Goal: Use online tool/utility: Utilize a website feature to perform a specific function

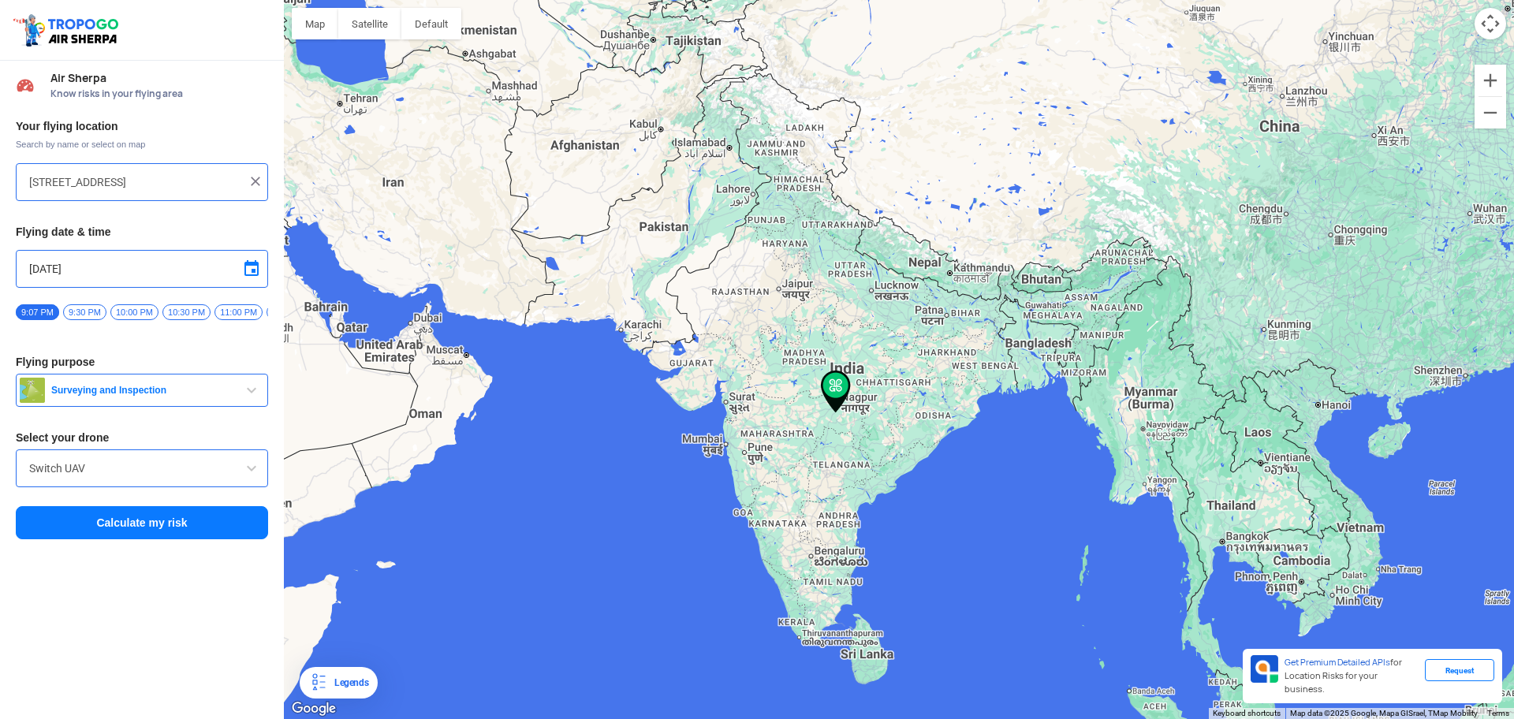
click at [98, 183] on input "[STREET_ADDRESS]" at bounding box center [136, 182] width 214 height 19
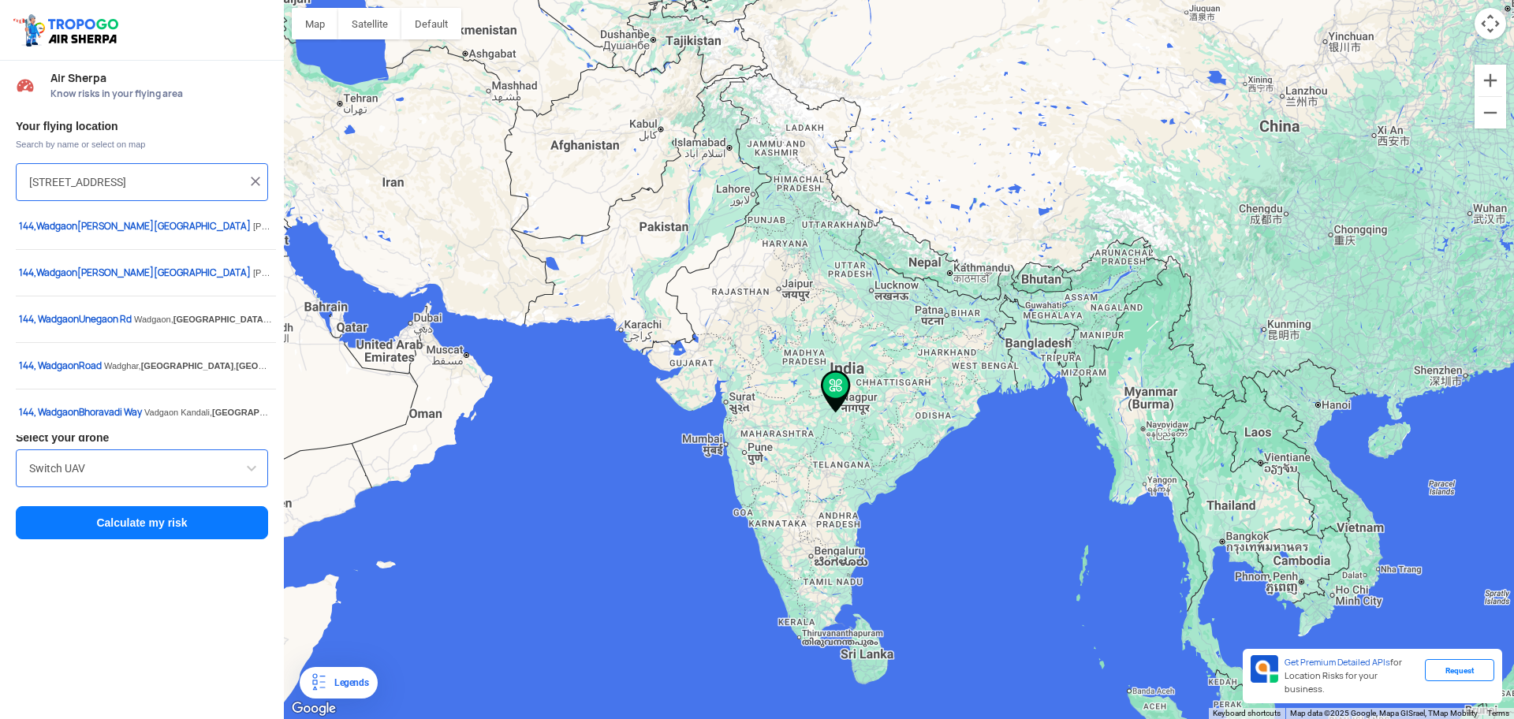
click at [98, 183] on input "[STREET_ADDRESS]" at bounding box center [136, 182] width 214 height 19
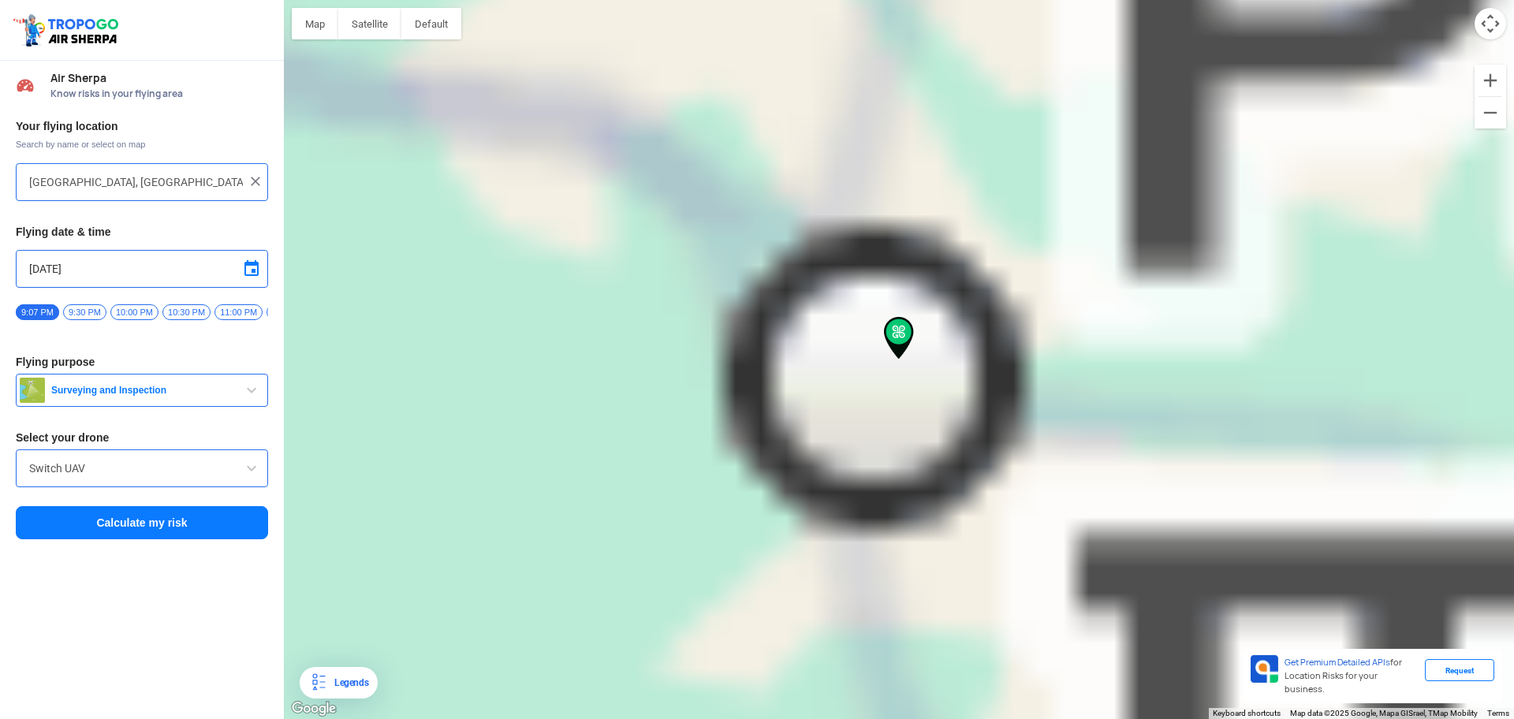
type input "Koregaon Rd, [GEOGRAPHIC_DATA], [GEOGRAPHIC_DATA], [GEOGRAPHIC_DATA]"
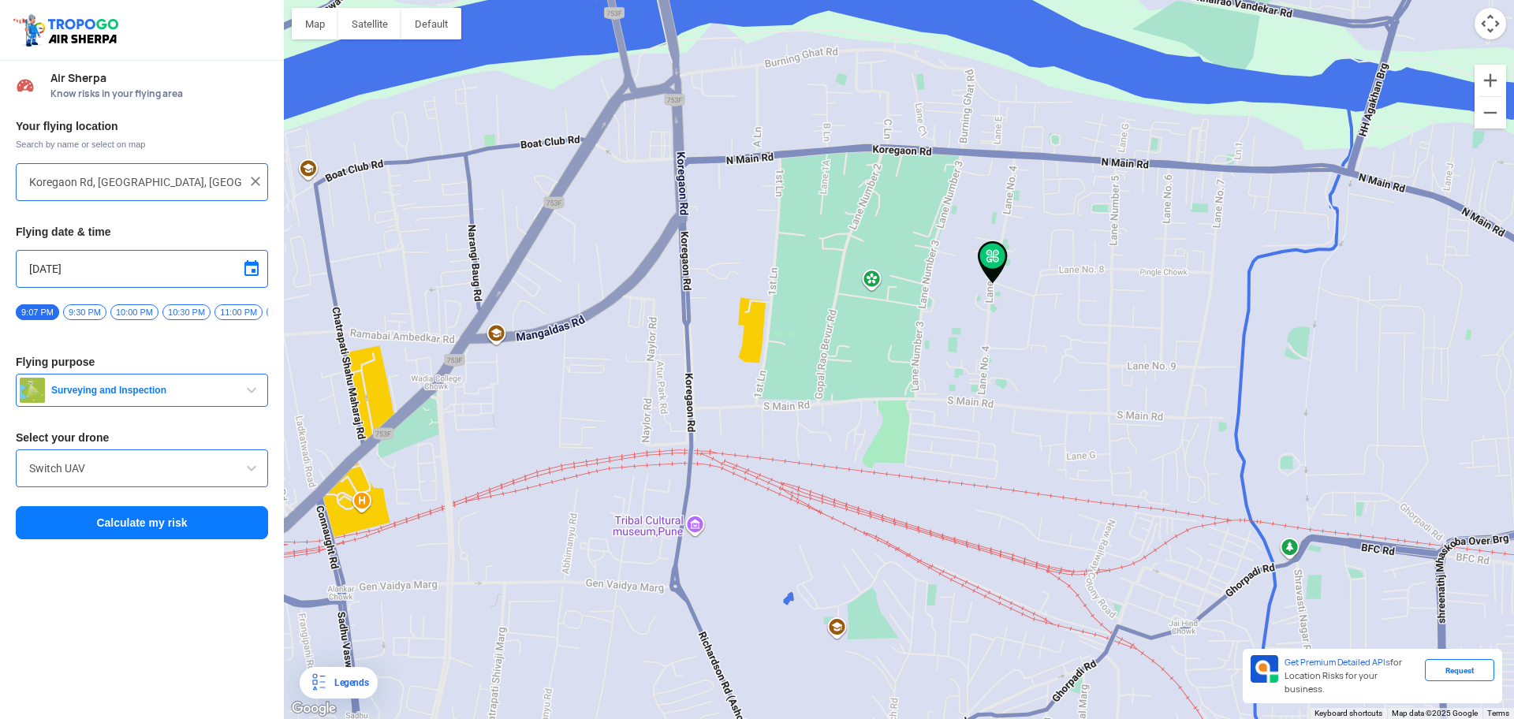
click at [118, 392] on span "Surveying and Inspection" at bounding box center [143, 390] width 197 height 13
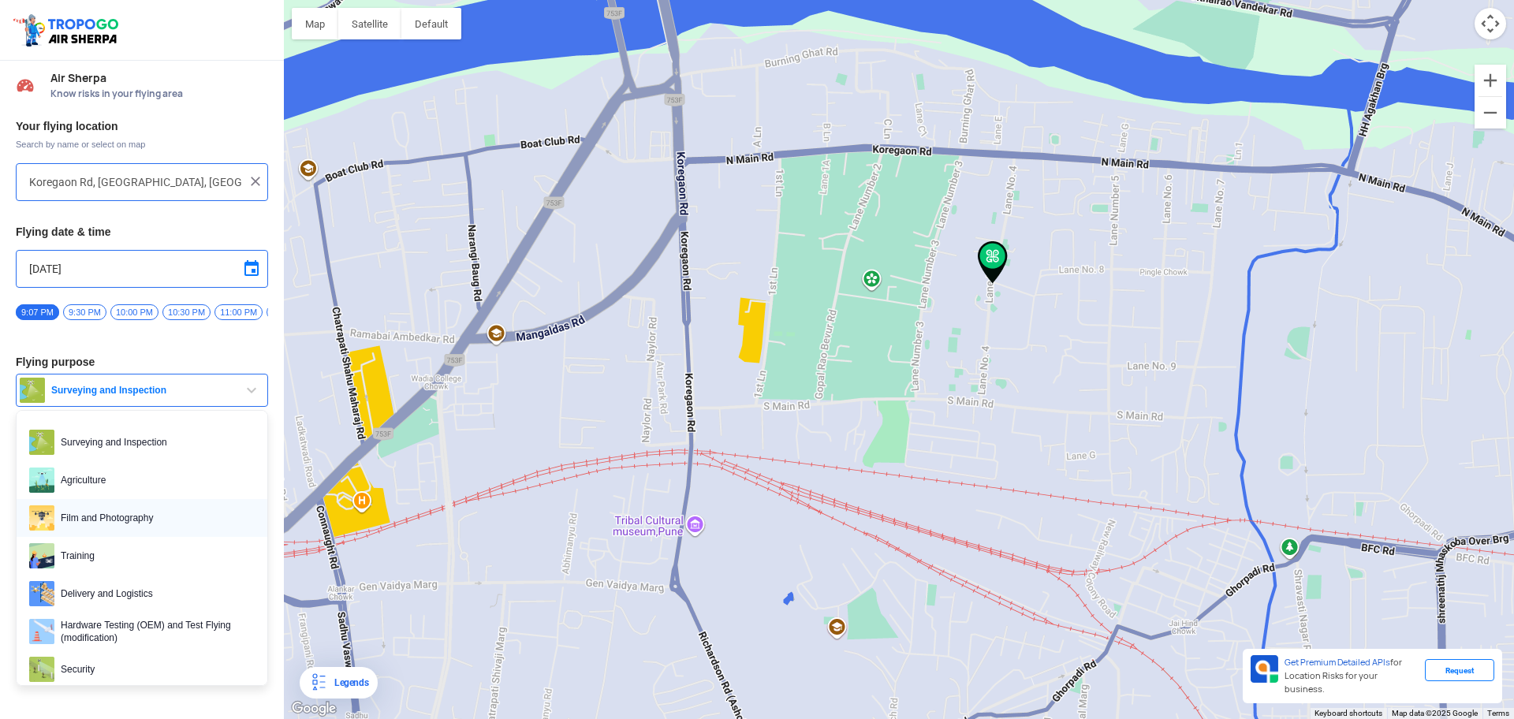
click at [167, 524] on span "Film and Photography" at bounding box center [154, 518] width 200 height 25
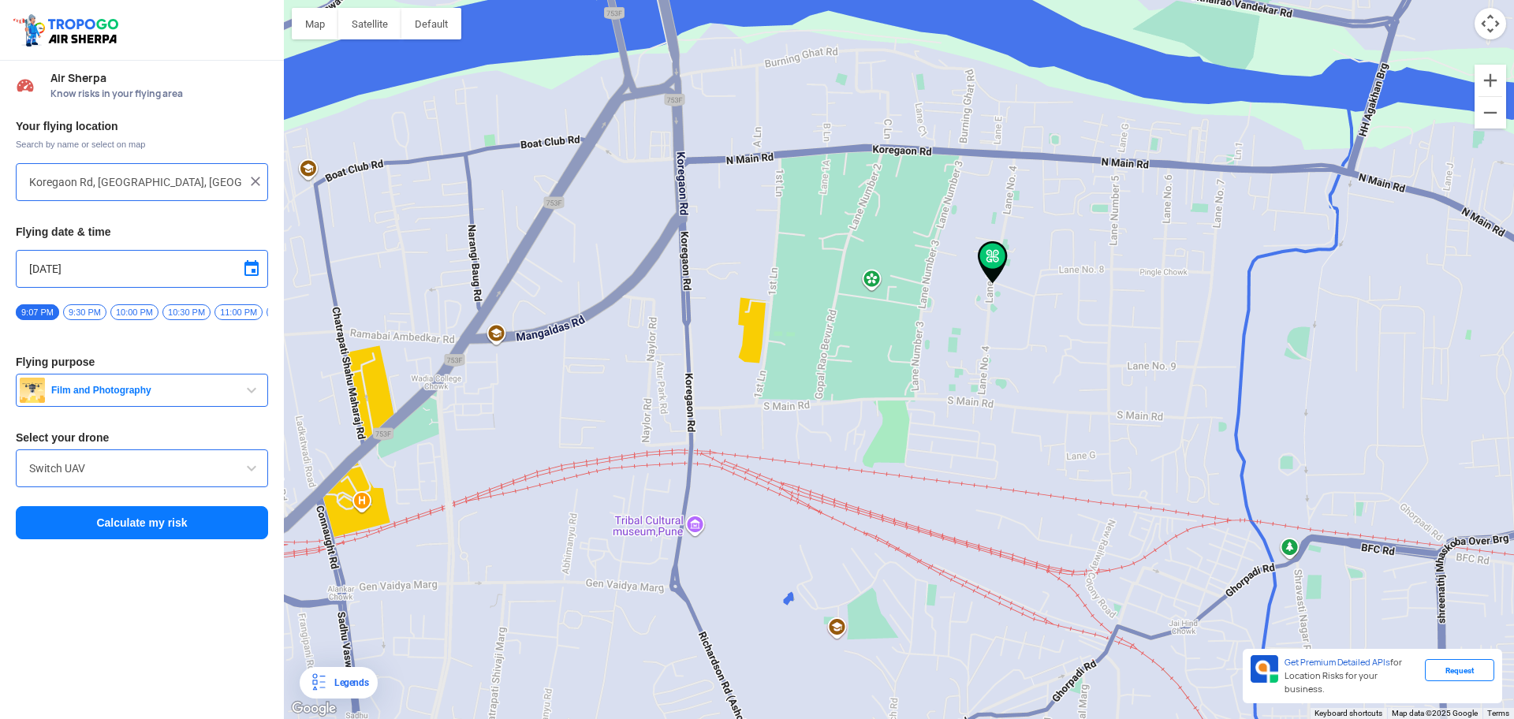
click at [165, 472] on input "Switch UAV" at bounding box center [142, 468] width 226 height 19
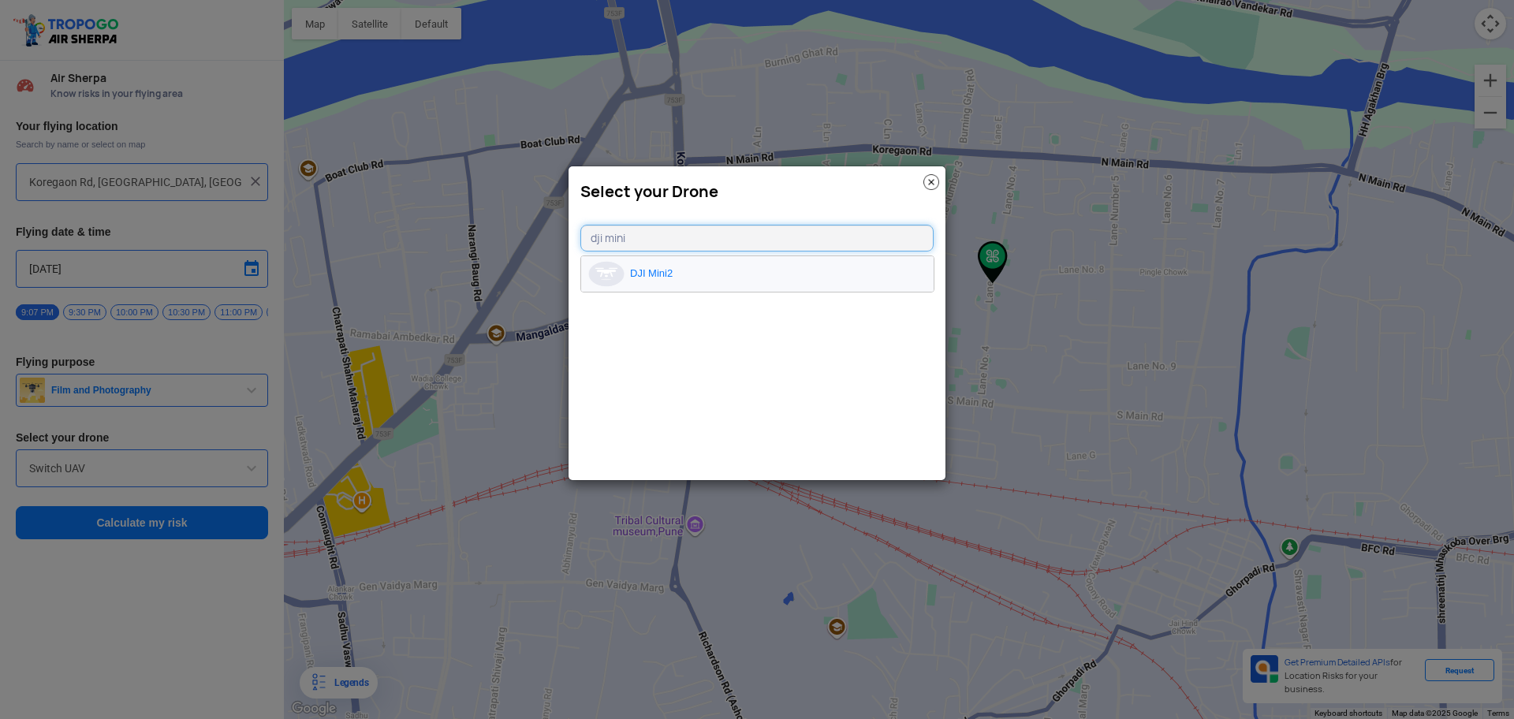
type input "dji mini"
click at [658, 278] on li "DJI Mini2" at bounding box center [757, 273] width 353 height 35
type input "DJI Mini2"
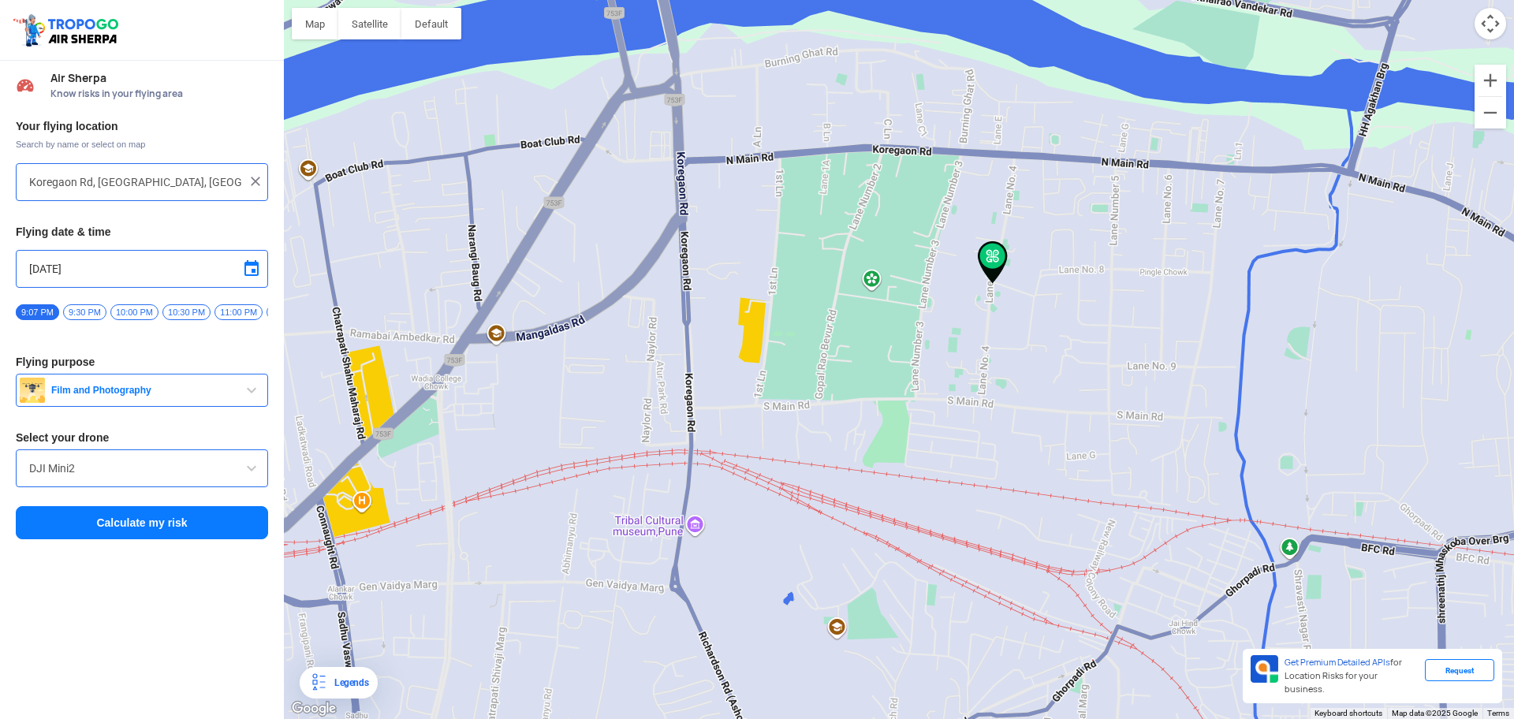
click at [125, 537] on button "Calculate my risk" at bounding box center [142, 522] width 252 height 33
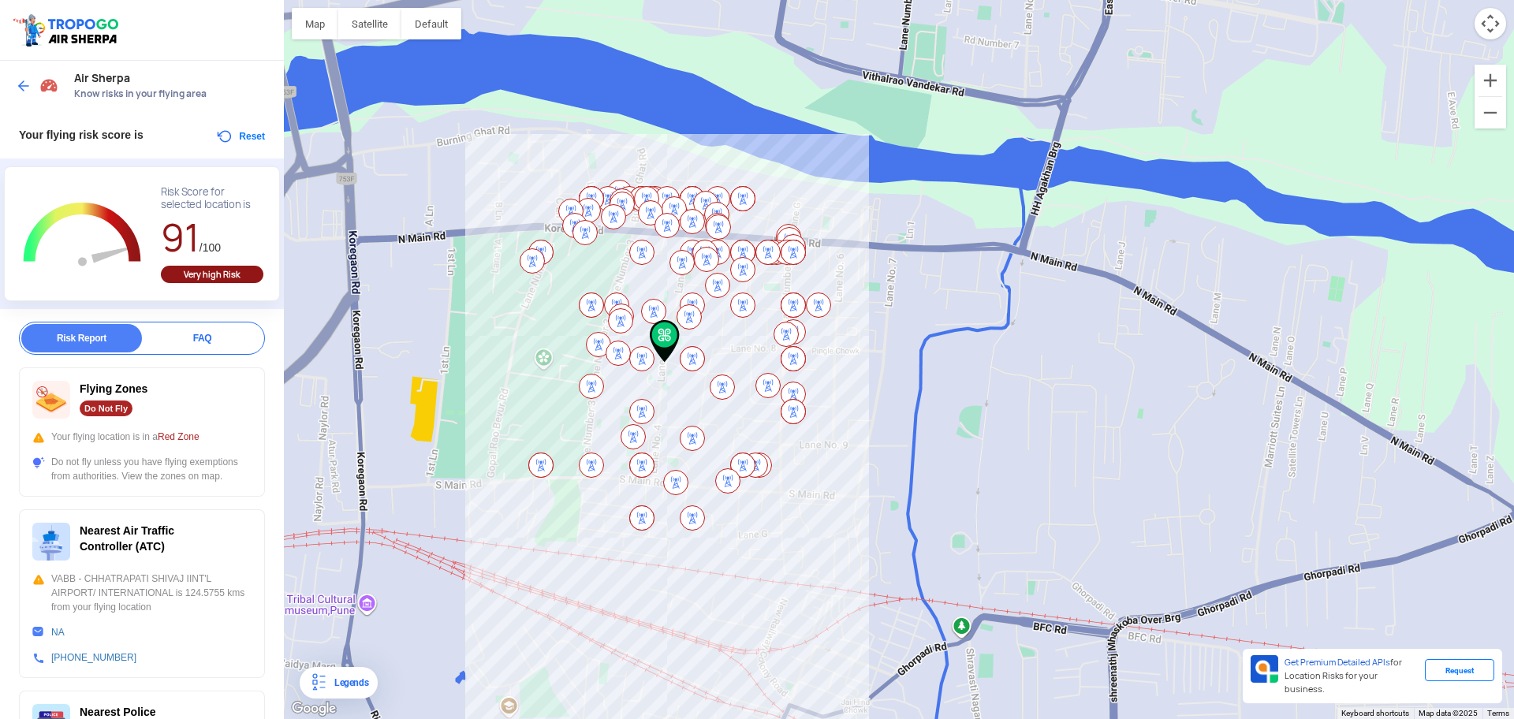
click at [598, 341] on img at bounding box center [598, 344] width 25 height 25
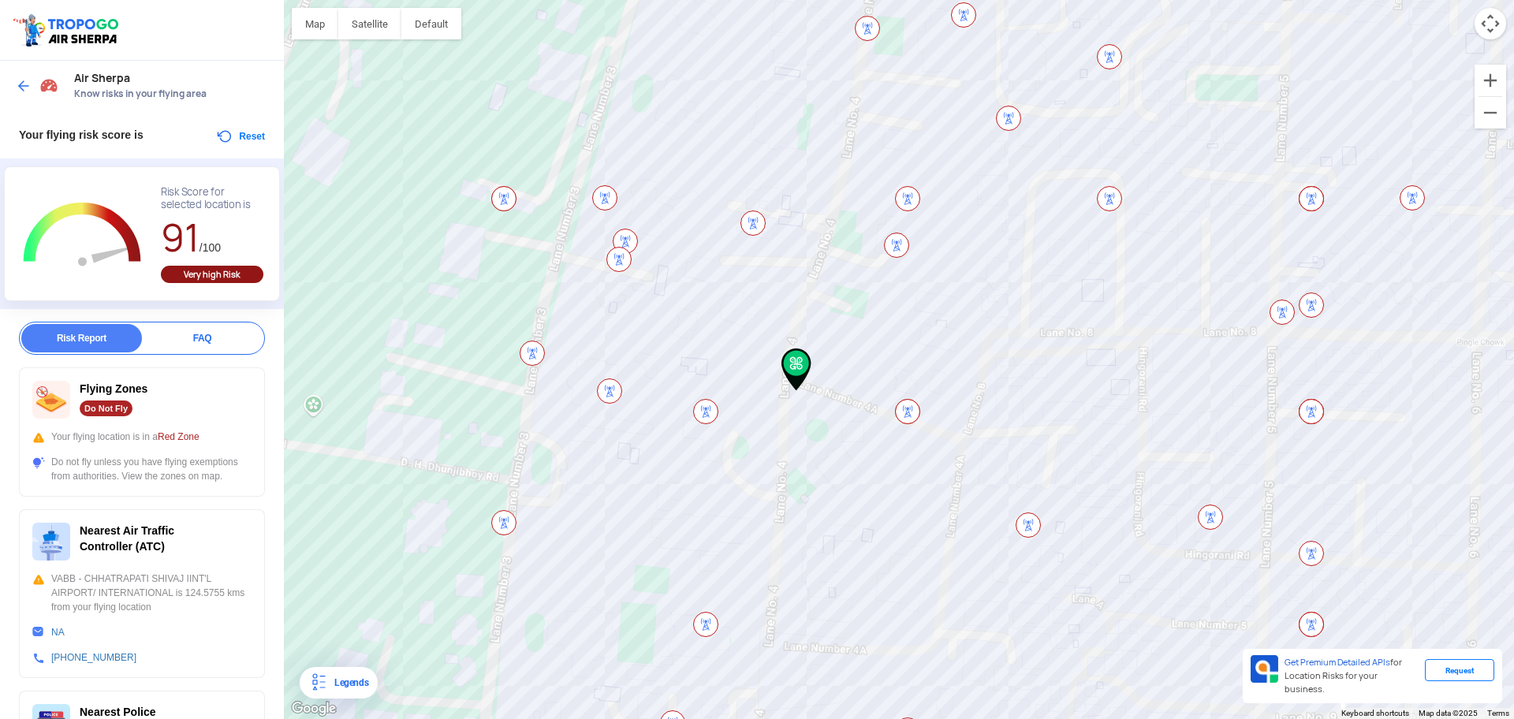
drag, startPoint x: 719, startPoint y: 380, endPoint x: 647, endPoint y: 331, distance: 87.5
click at [647, 331] on div at bounding box center [899, 359] width 1230 height 719
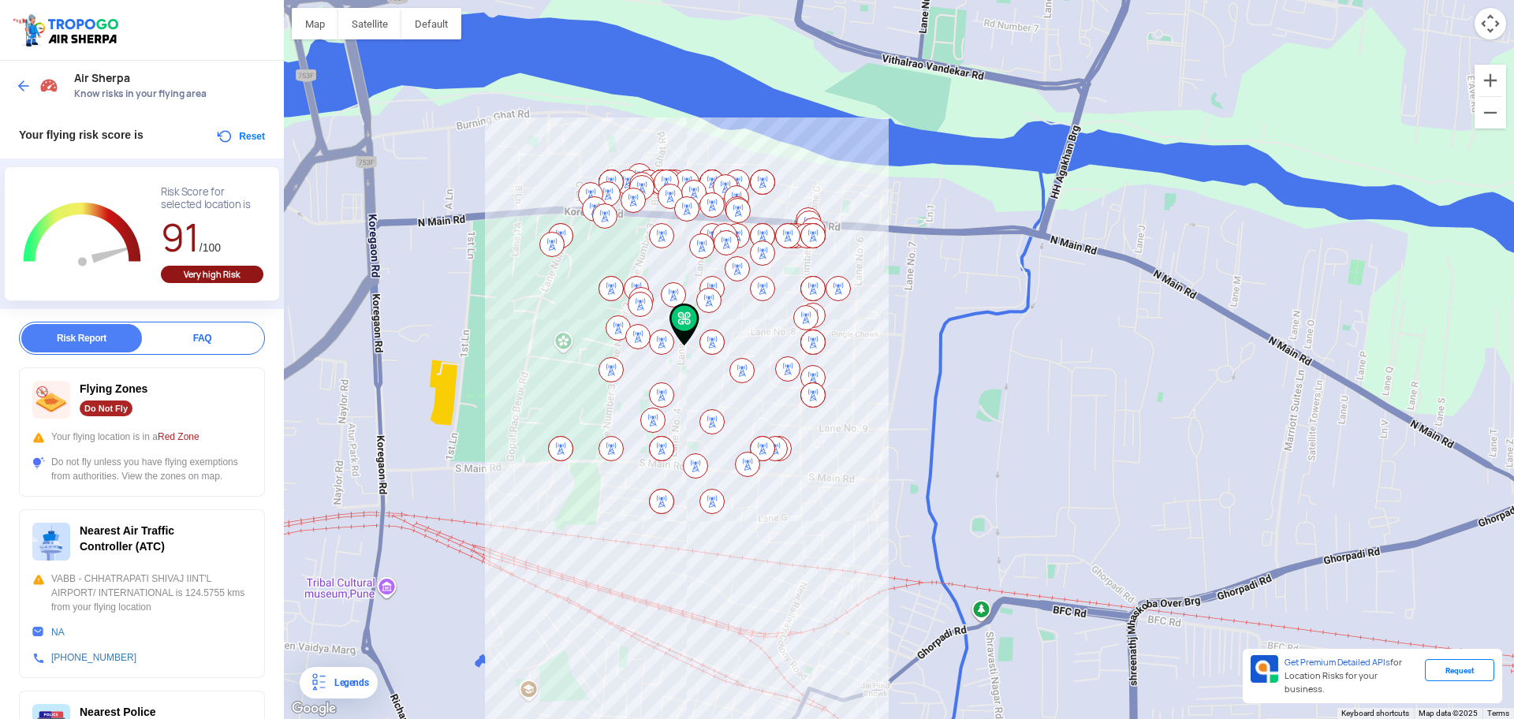
click at [24, 84] on img at bounding box center [24, 86] width 16 height 16
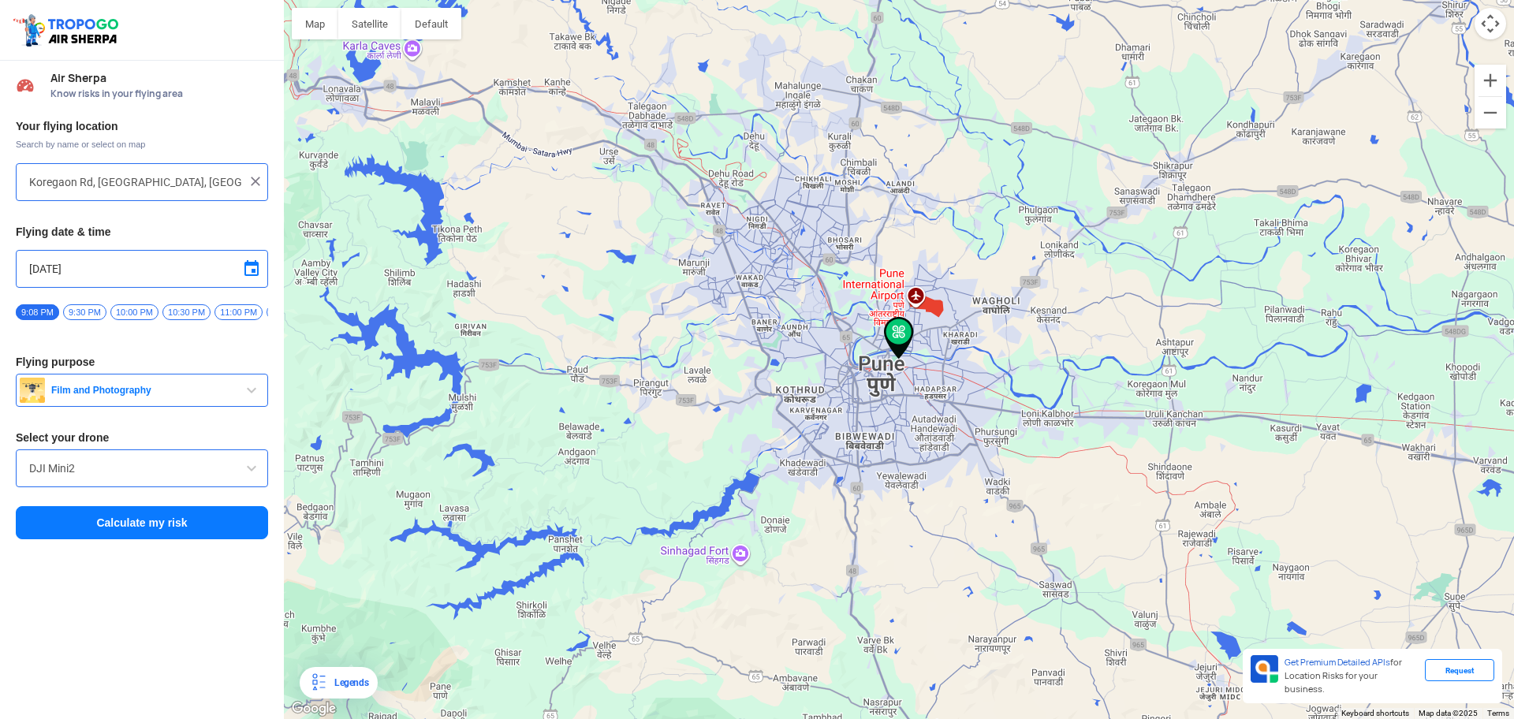
click at [210, 180] on input "Koregaon Rd, [GEOGRAPHIC_DATA], [GEOGRAPHIC_DATA], [GEOGRAPHIC_DATA]" at bounding box center [136, 182] width 214 height 19
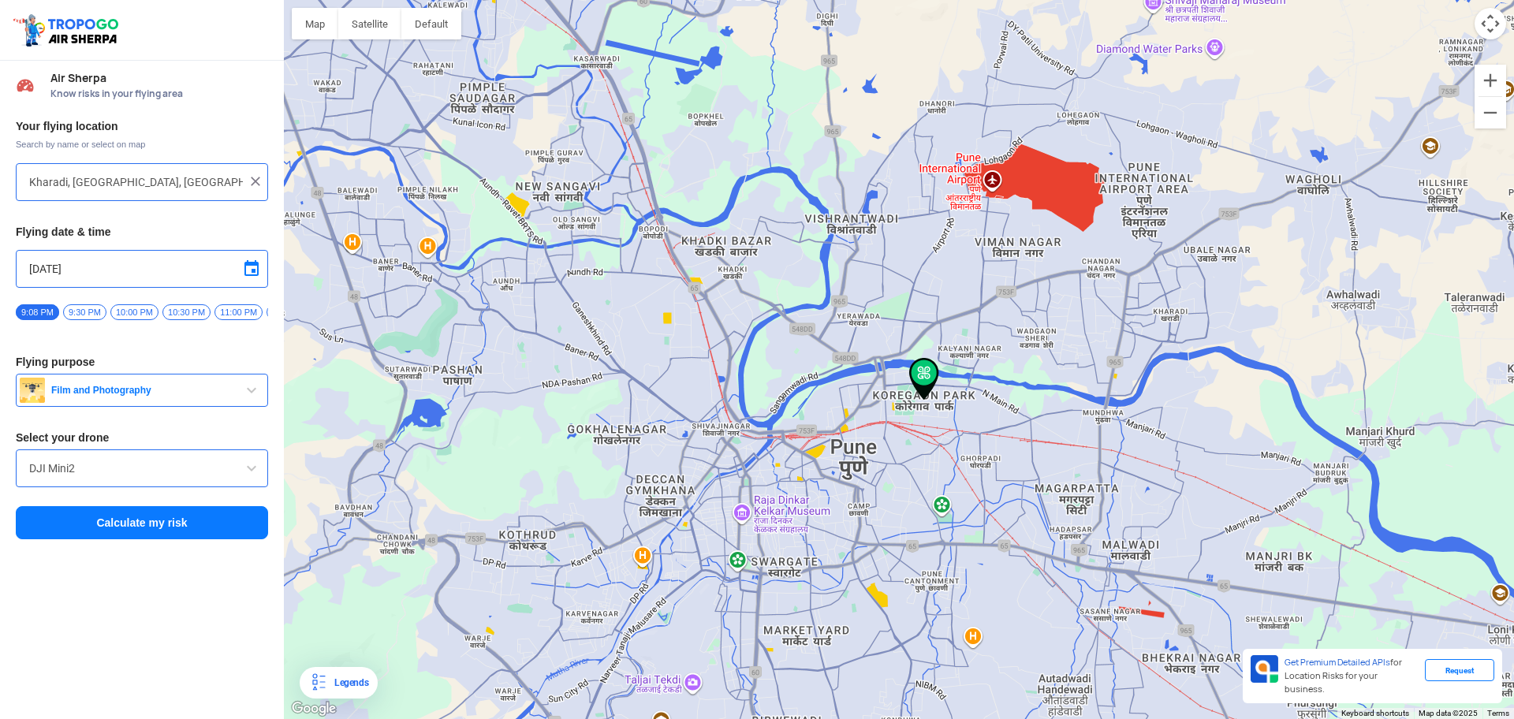
type input "[STREET_ADDRESS][PERSON_NAME]"
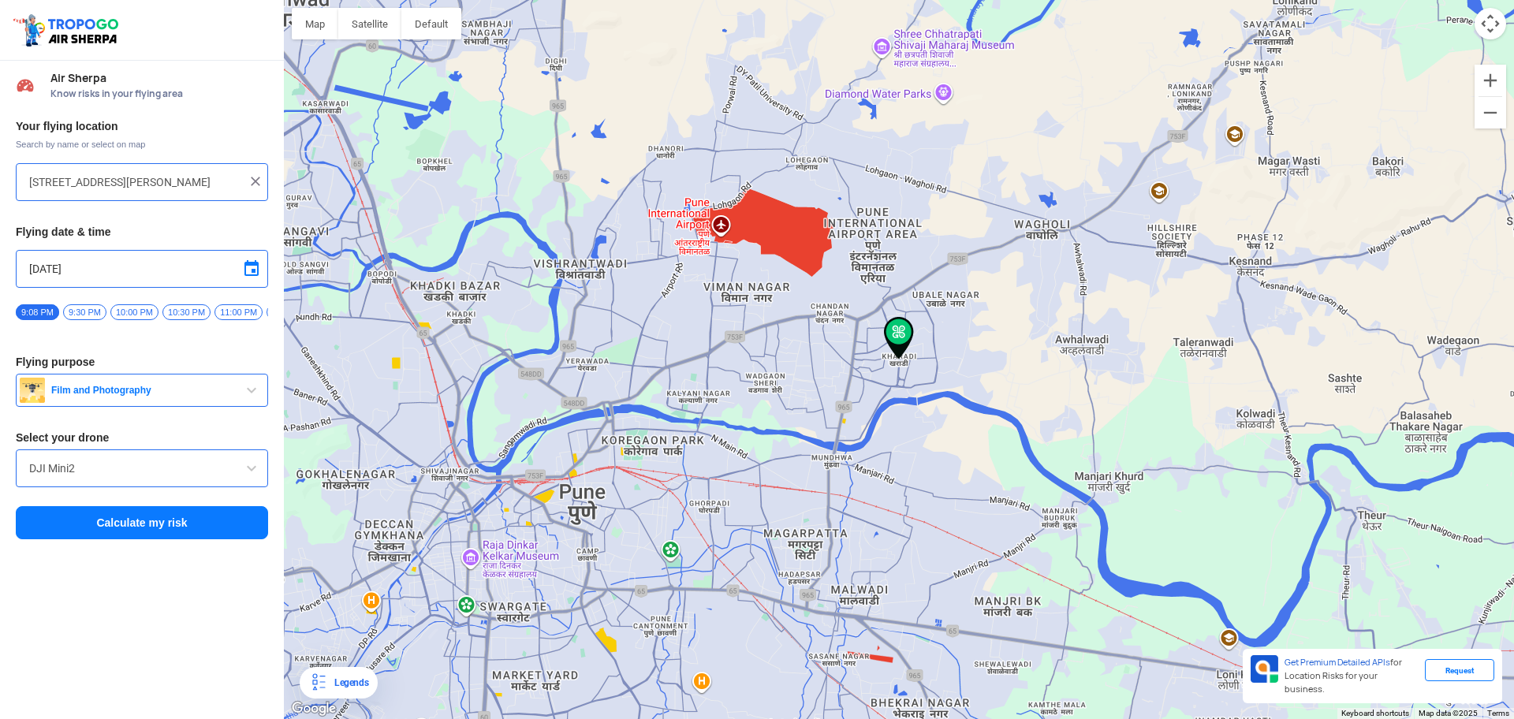
click at [179, 536] on button "Calculate my risk" at bounding box center [142, 522] width 252 height 33
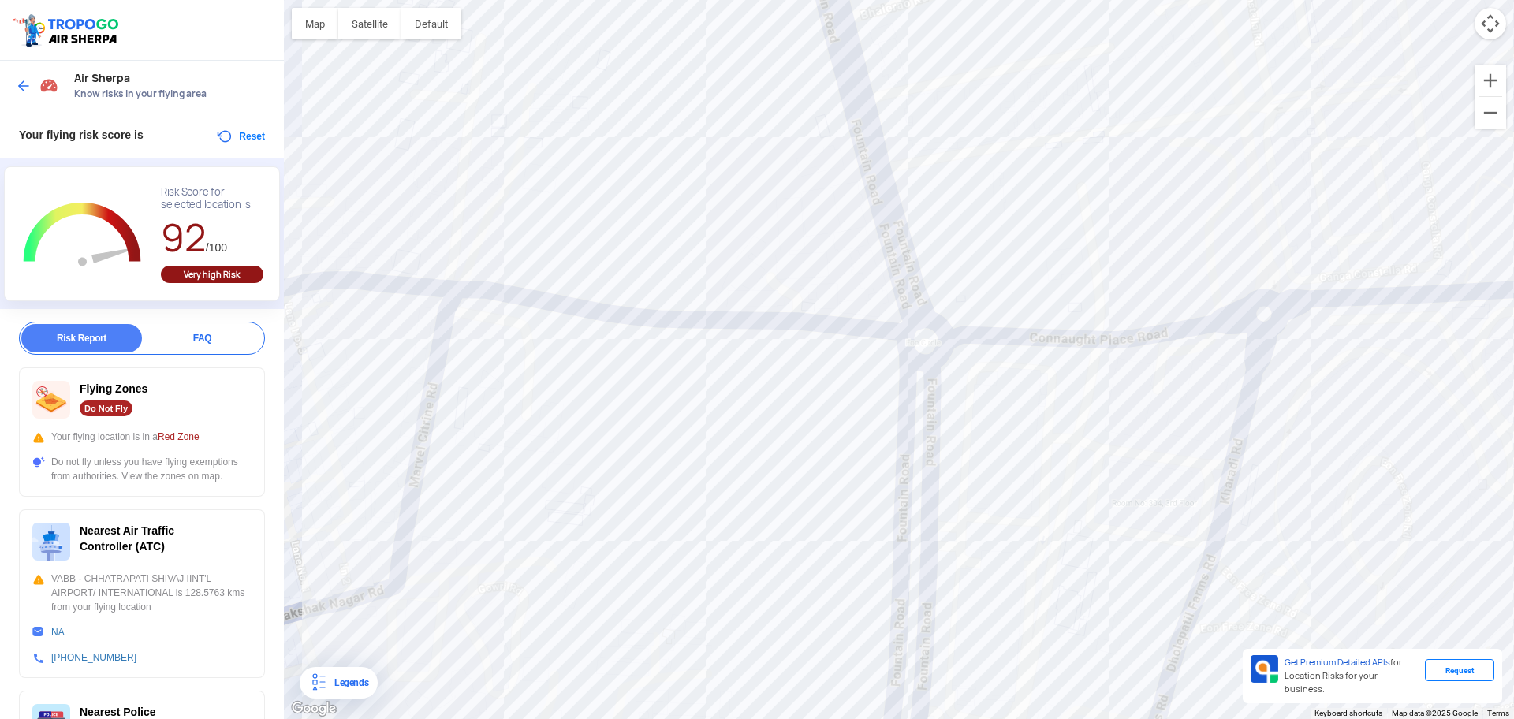
click at [913, 431] on div at bounding box center [899, 359] width 1230 height 719
click at [359, 24] on button "Satellite" at bounding box center [369, 24] width 63 height 32
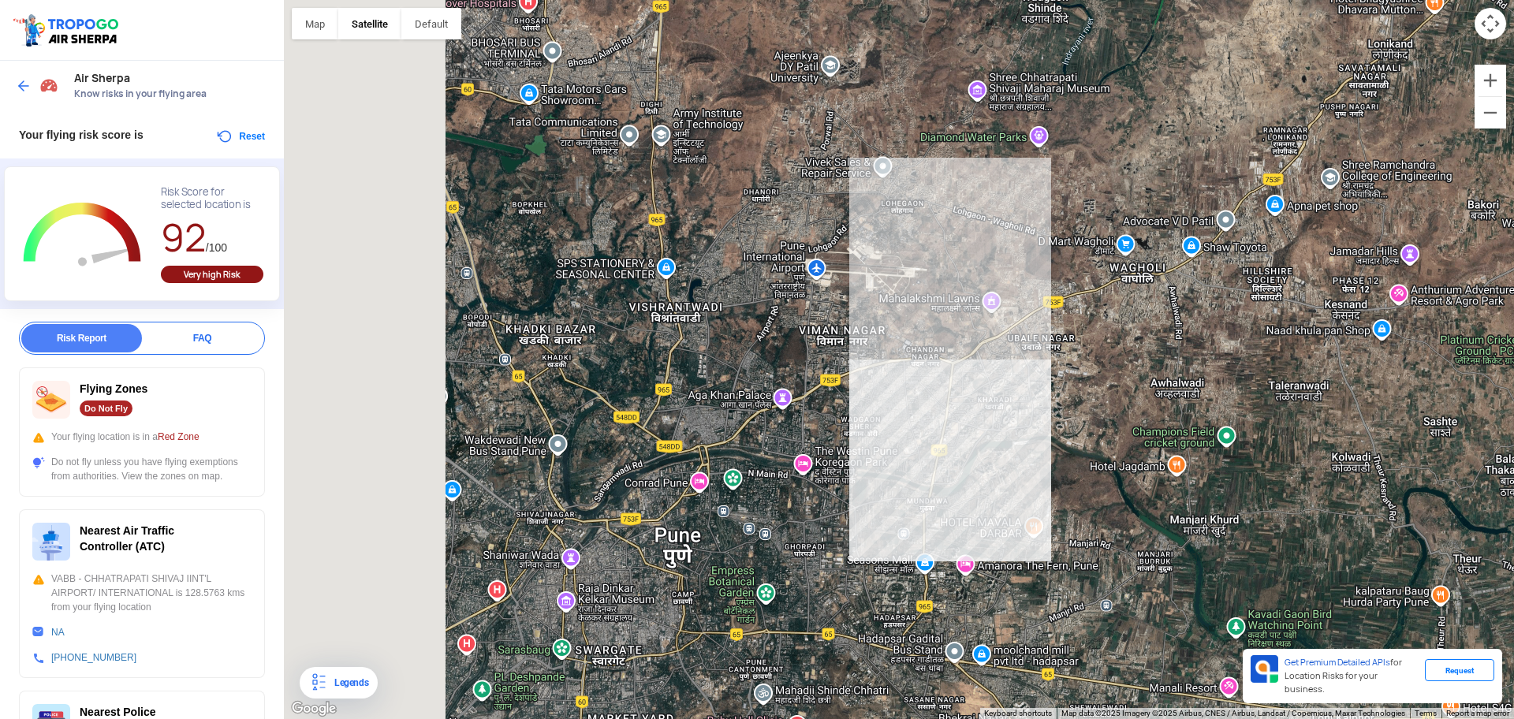
drag, startPoint x: 686, startPoint y: 358, endPoint x: 902, endPoint y: 416, distance: 223.6
click at [902, 416] on div at bounding box center [899, 359] width 1230 height 719
